Goal: Task Accomplishment & Management: Use online tool/utility

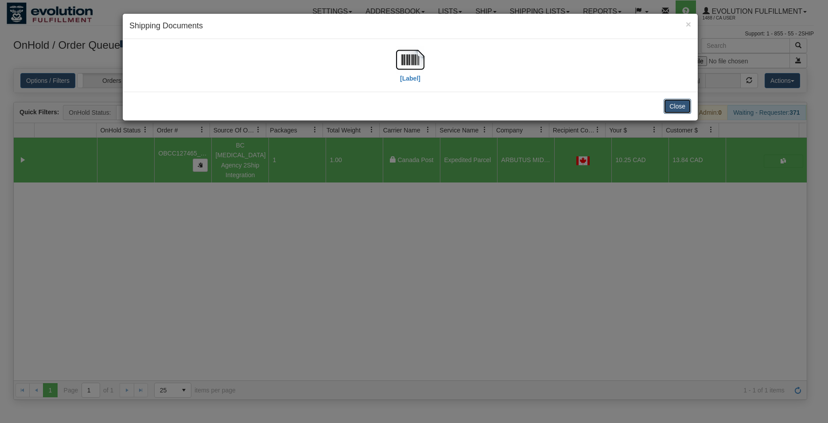
click at [679, 103] on button "Close" at bounding box center [677, 106] width 27 height 15
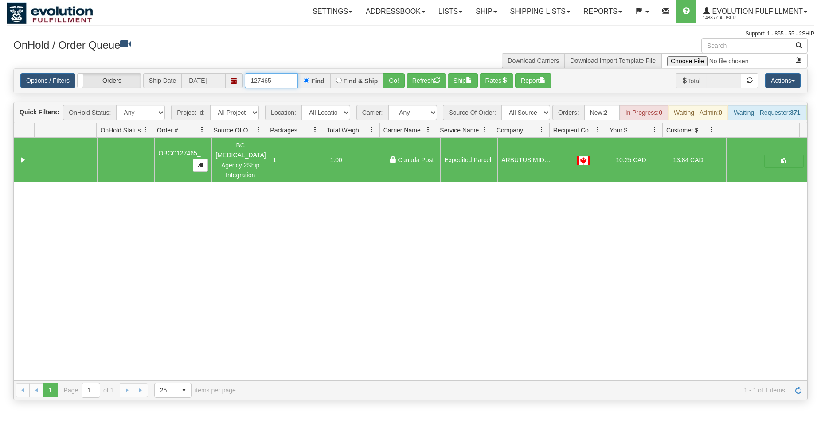
drag, startPoint x: 260, startPoint y: 78, endPoint x: 304, endPoint y: 77, distance: 44.3
click at [298, 77] on input "127465" at bounding box center [271, 80] width 53 height 15
type input "127477"
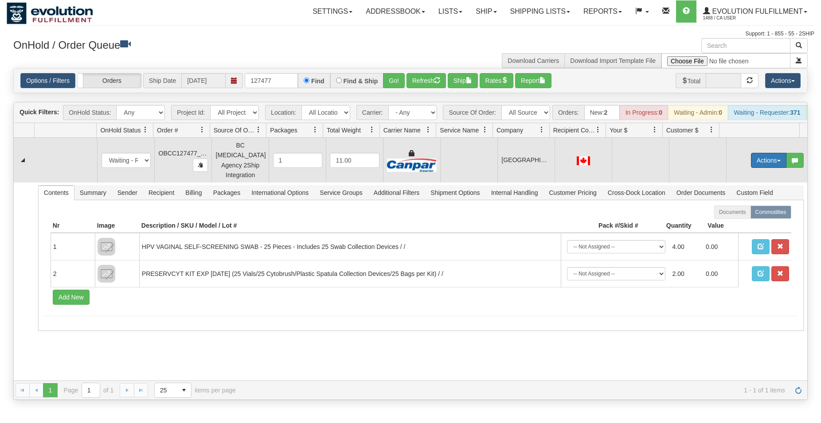
click at [764, 167] on button "Actions" at bounding box center [768, 160] width 35 height 15
click at [748, 201] on span "Rate All Services" at bounding box center [750, 200] width 53 height 7
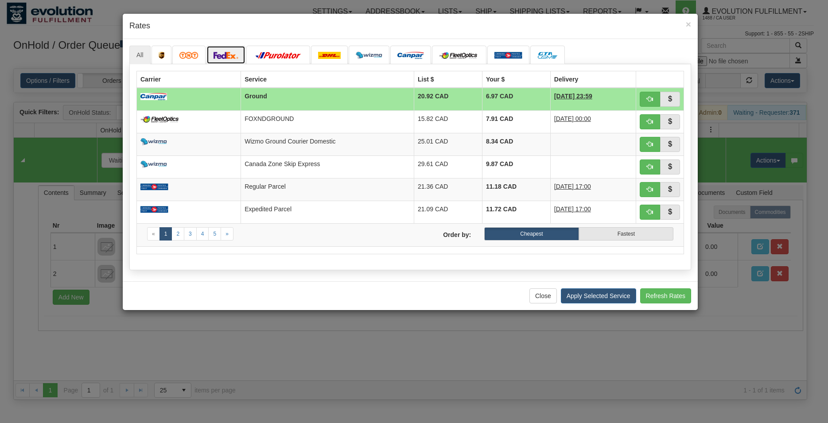
click at [229, 58] on img at bounding box center [226, 55] width 25 height 7
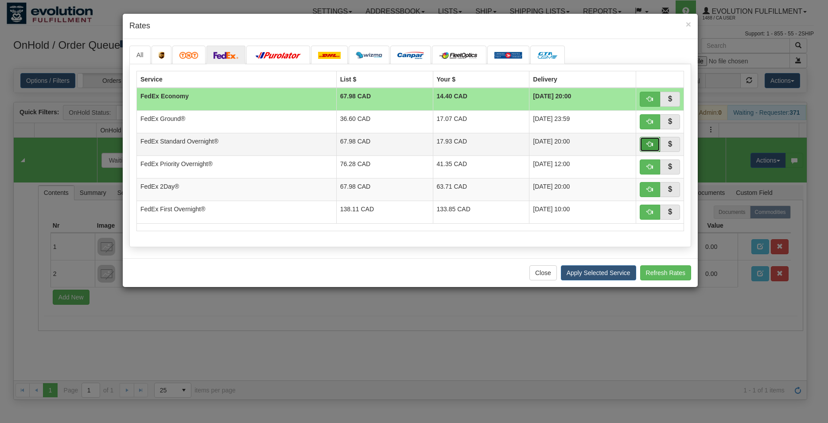
click at [649, 147] on span "button" at bounding box center [650, 144] width 6 height 6
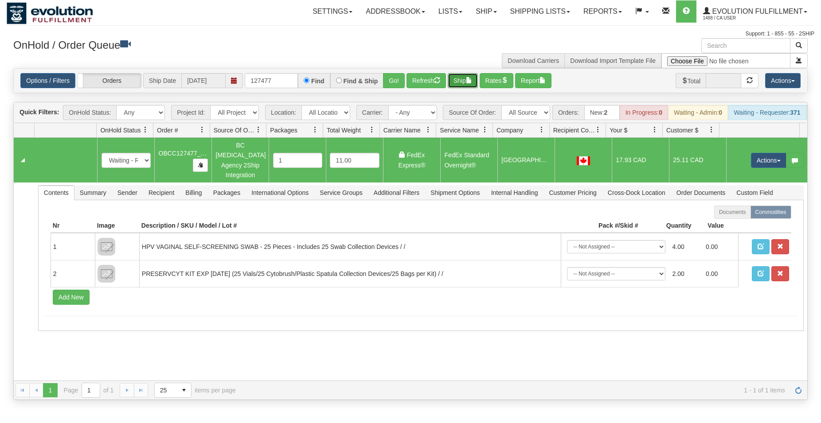
click at [462, 81] on button "Ship" at bounding box center [463, 80] width 30 height 15
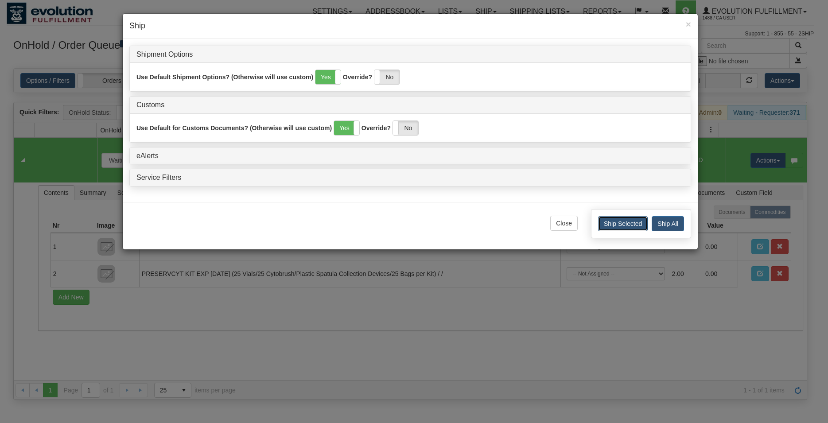
click at [603, 226] on button "Ship Selected" at bounding box center [623, 223] width 50 height 15
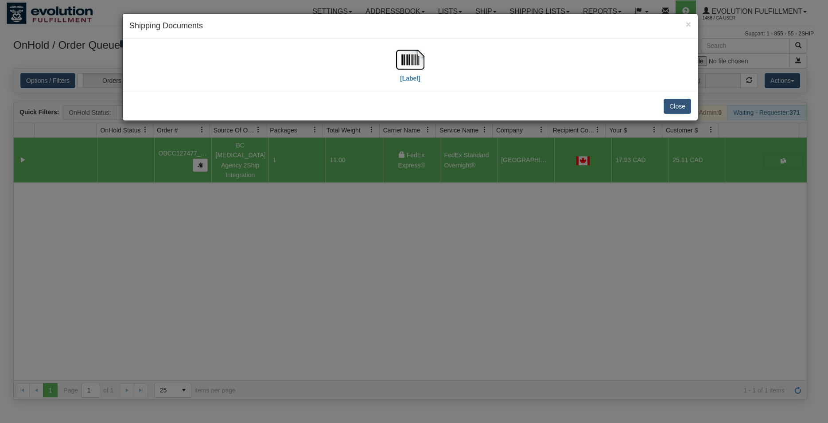
click at [425, 61] on div "[Label]" at bounding box center [410, 65] width 562 height 39
click at [400, 61] on img at bounding box center [410, 60] width 28 height 28
click at [674, 108] on button "Close" at bounding box center [677, 106] width 27 height 15
